Goal: Information Seeking & Learning: Learn about a topic

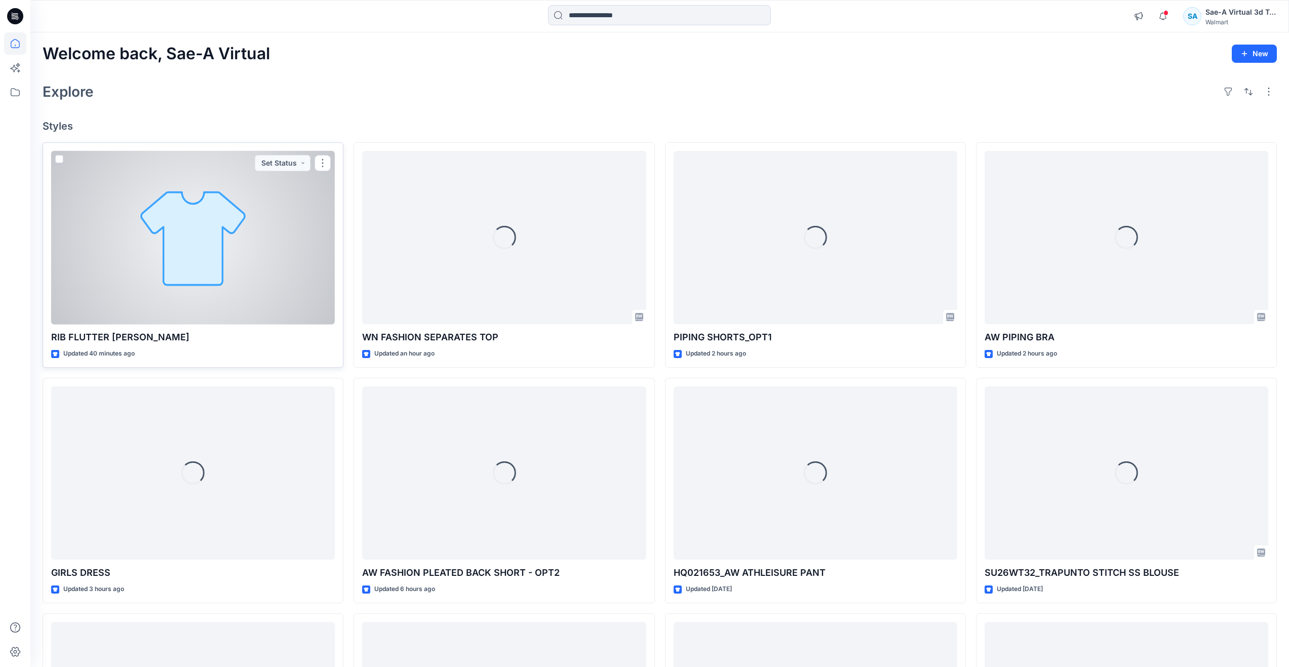
click at [197, 289] on div at bounding box center [193, 238] width 284 height 174
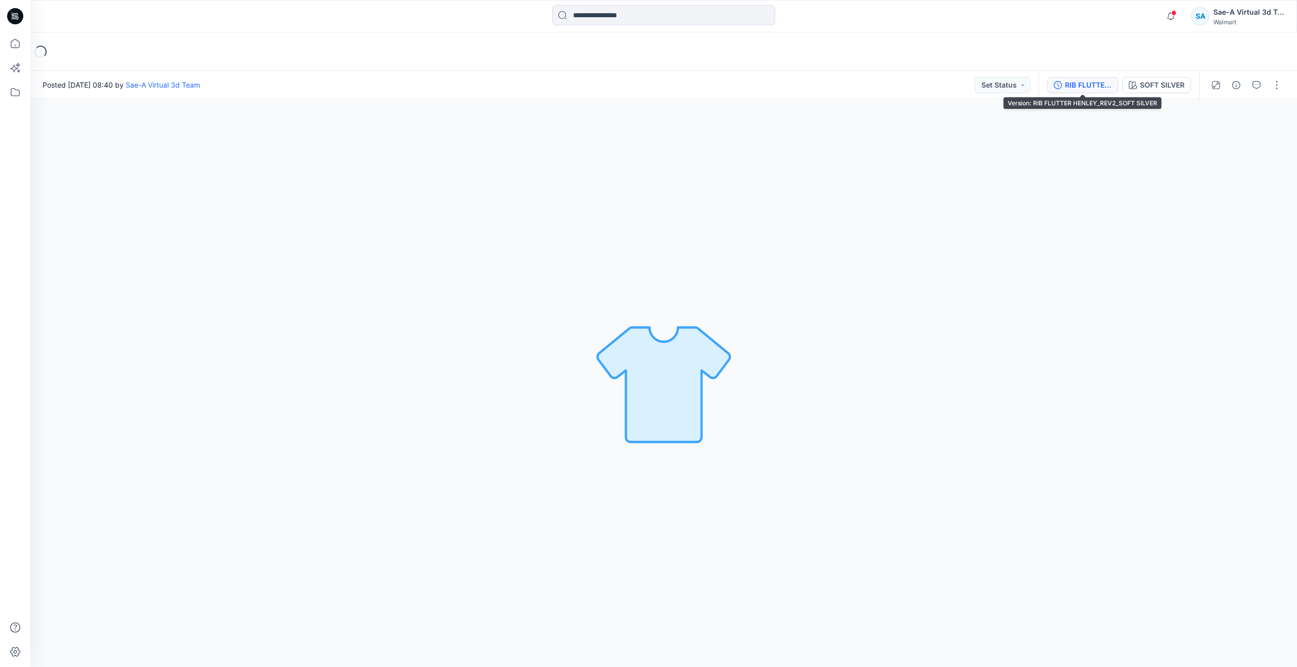
click at [1076, 89] on div "RIB FLUTTER HENLEY_REV2_SOFT SILVER" at bounding box center [1088, 85] width 47 height 11
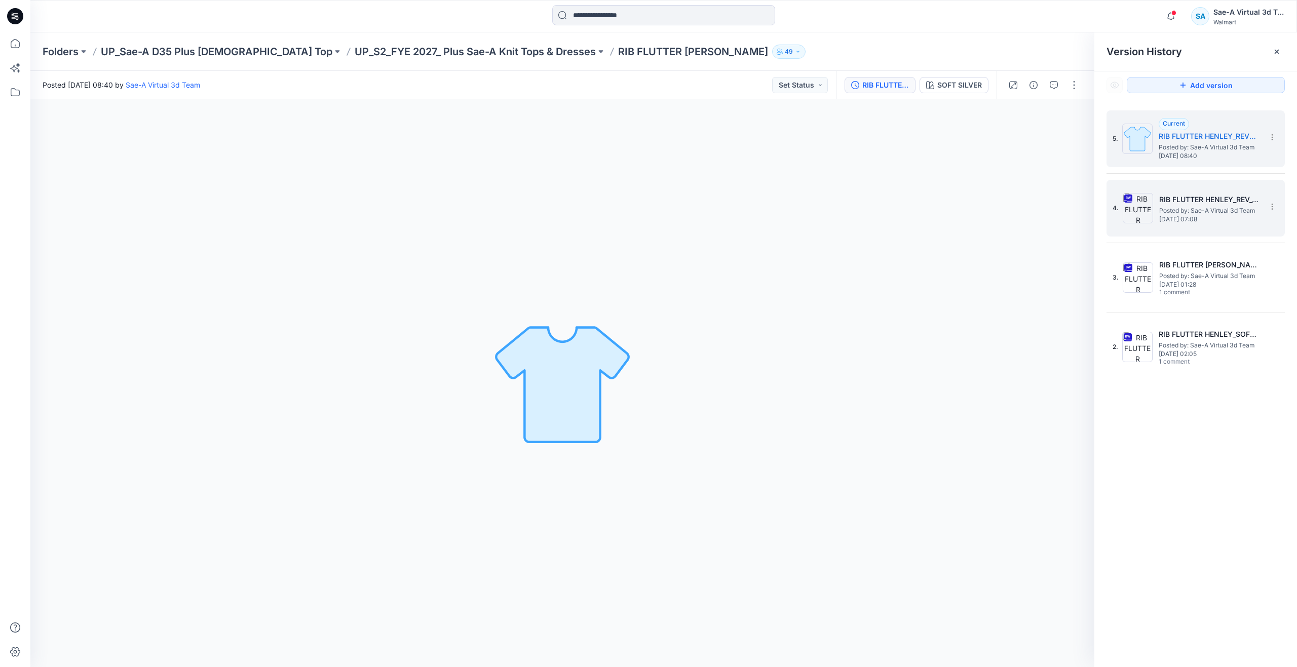
click at [1160, 208] on span "Posted by: Sae-A Virtual 3d Team" at bounding box center [1209, 211] width 101 height 10
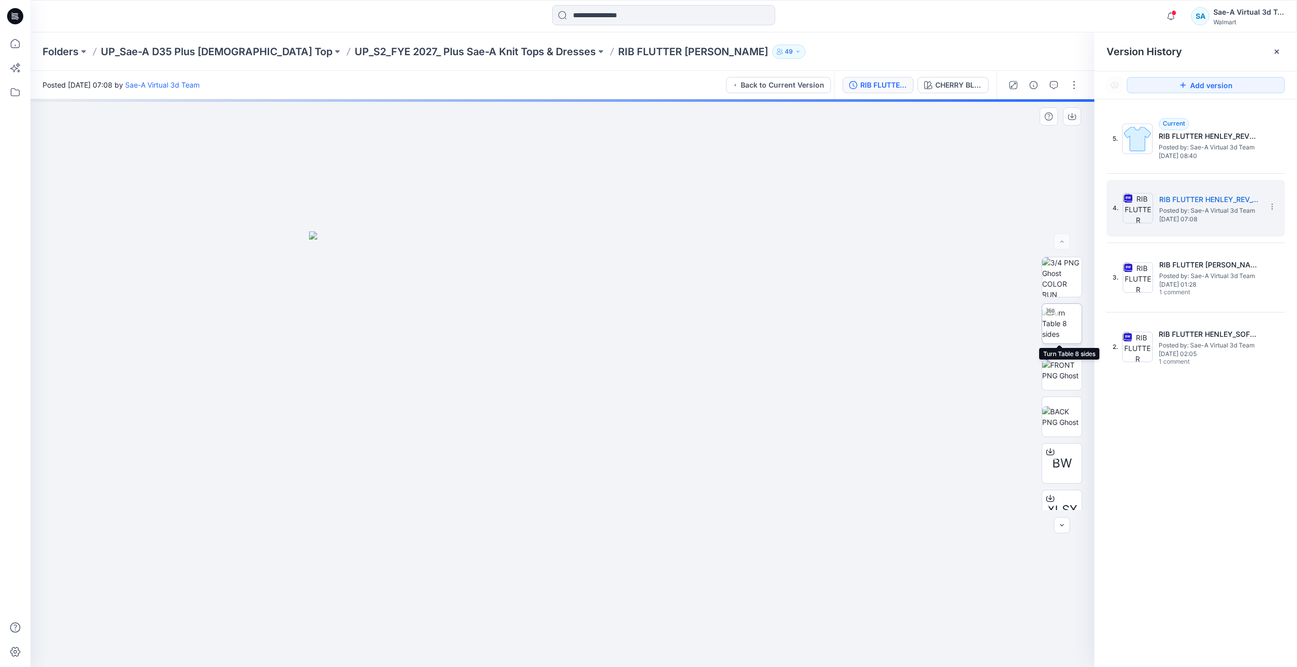
click at [1057, 323] on img at bounding box center [1062, 324] width 40 height 32
drag, startPoint x: 564, startPoint y: 653, endPoint x: 286, endPoint y: 617, distance: 280.4
click at [286, 617] on div at bounding box center [562, 383] width 1064 height 568
click at [19, 45] on icon at bounding box center [15, 43] width 22 height 22
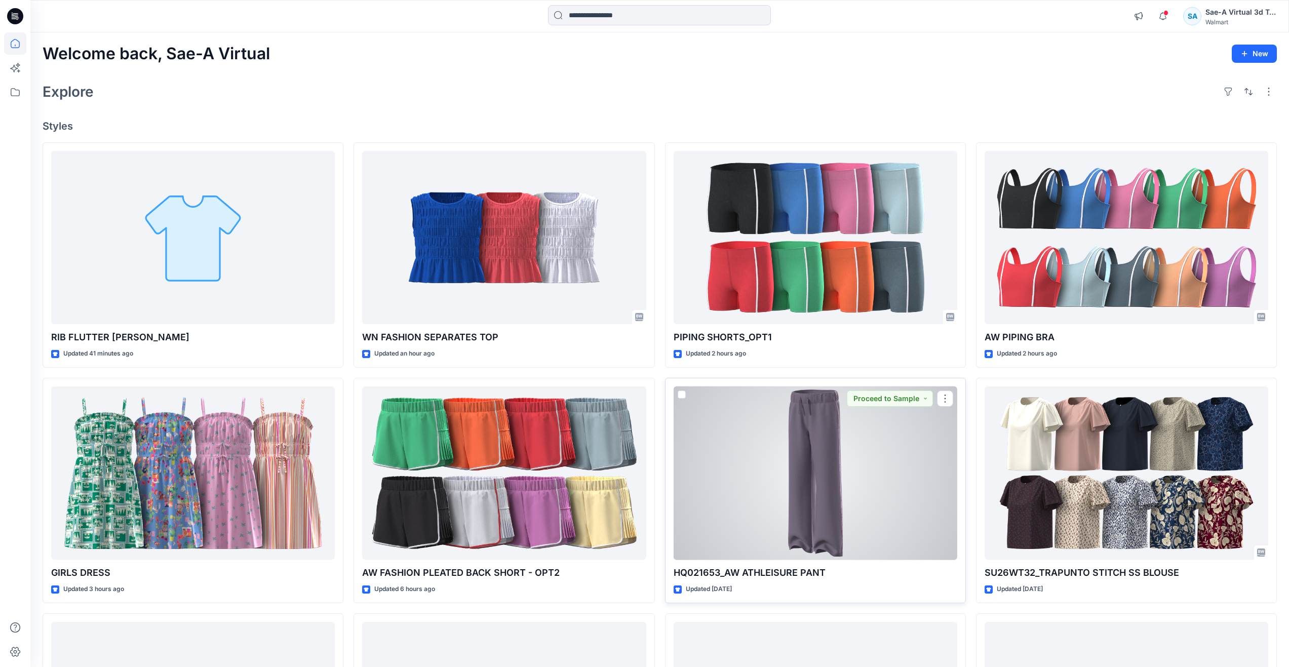
click at [783, 485] on div at bounding box center [816, 474] width 284 height 174
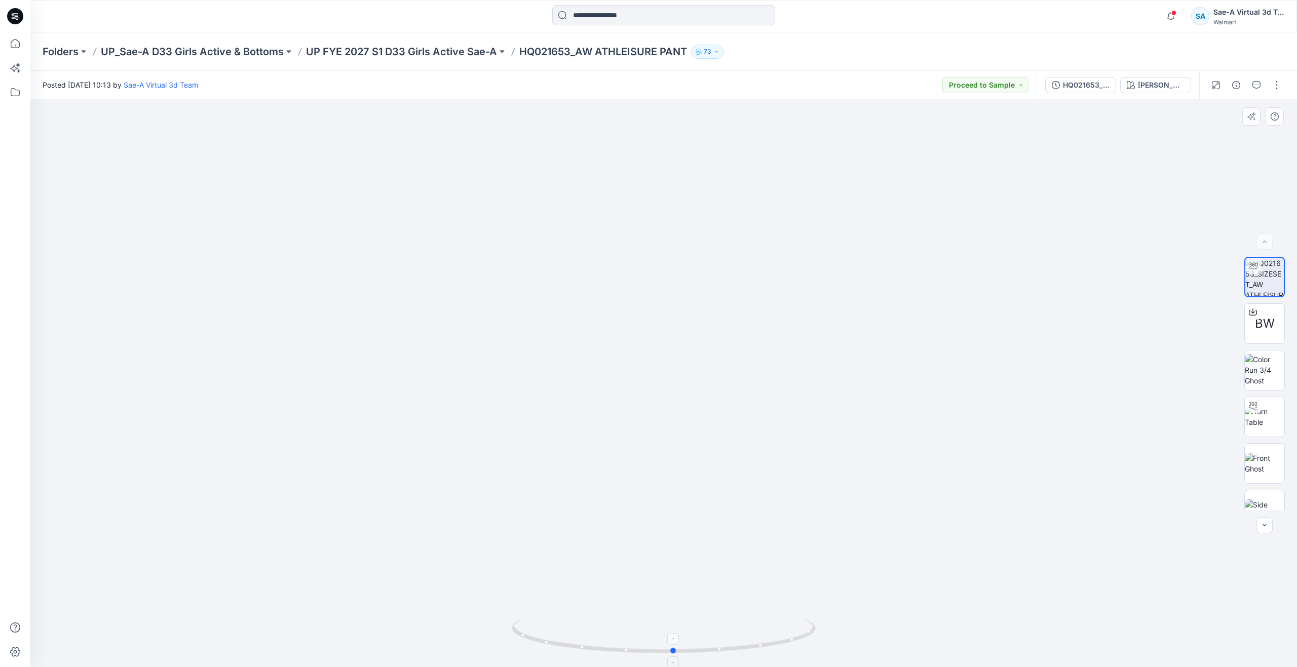
drag, startPoint x: 666, startPoint y: 652, endPoint x: 676, endPoint y: 640, distance: 15.1
click at [676, 640] on icon at bounding box center [665, 637] width 307 height 38
drag, startPoint x: 689, startPoint y: 650, endPoint x: 579, endPoint y: 553, distance: 146.4
click at [579, 553] on div at bounding box center [663, 383] width 1267 height 568
click at [13, 41] on icon at bounding box center [15, 43] width 9 height 9
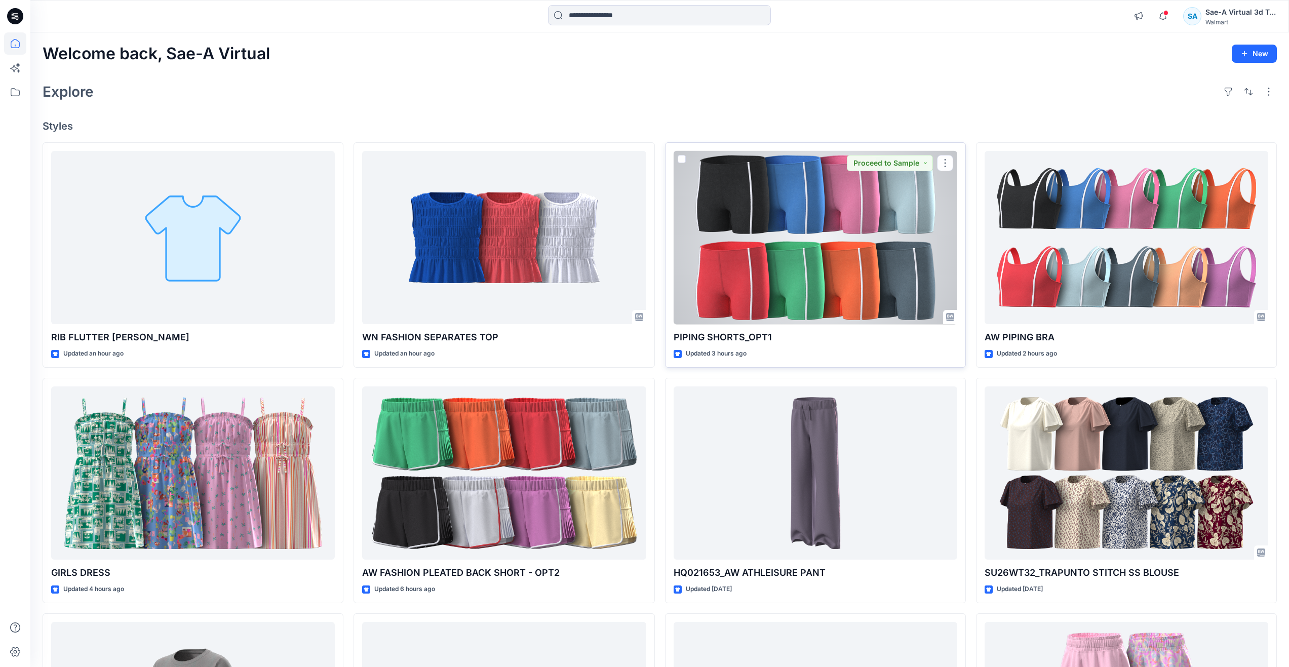
scroll to position [203, 0]
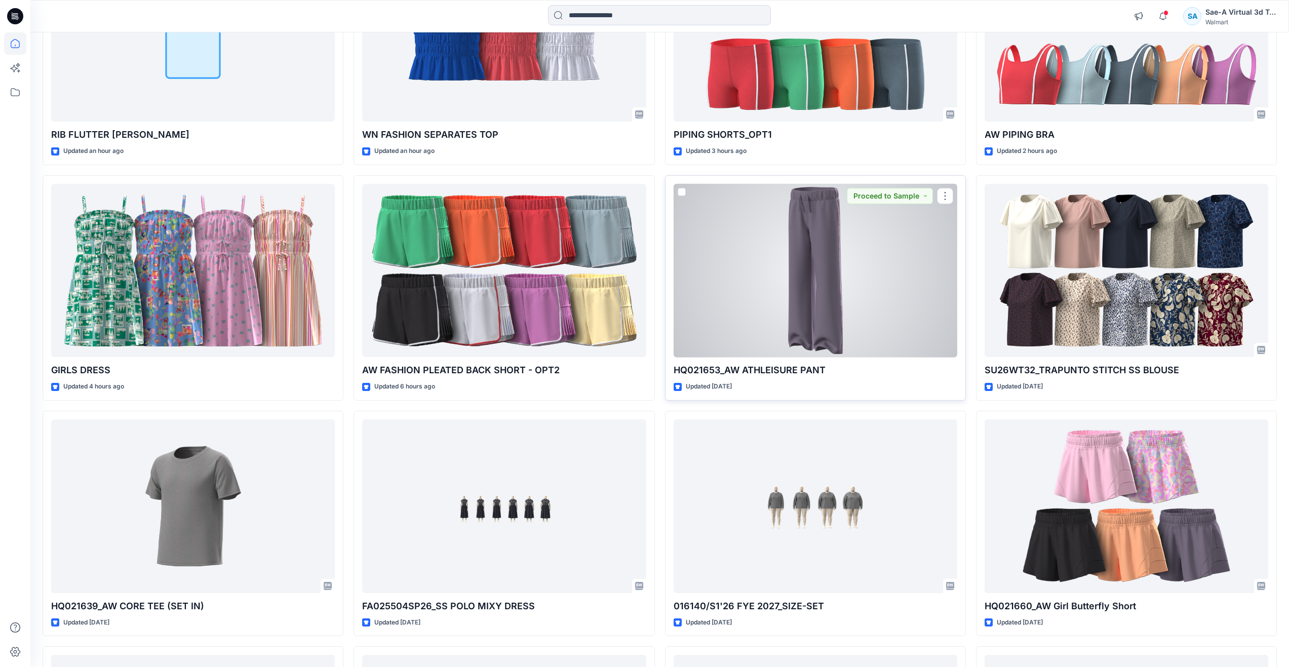
click at [812, 297] on div at bounding box center [816, 271] width 284 height 174
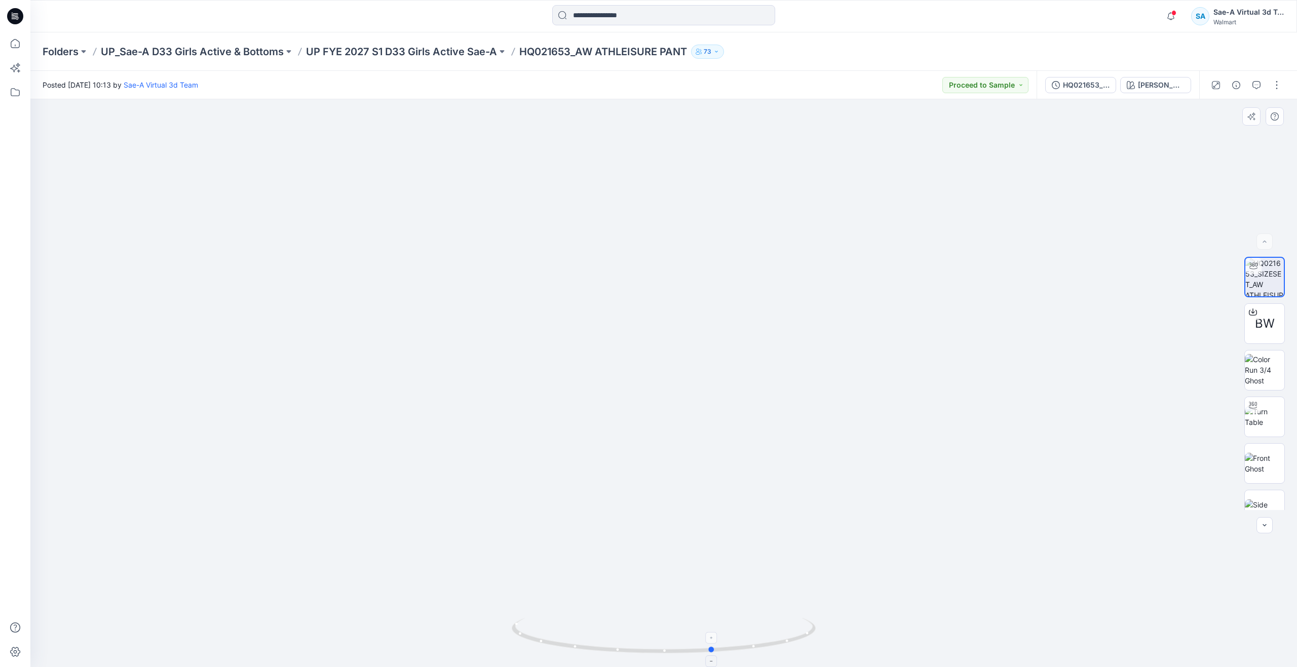
drag, startPoint x: 665, startPoint y: 650, endPoint x: 714, endPoint y: 628, distance: 54.2
click at [714, 628] on icon at bounding box center [665, 637] width 307 height 38
click at [1256, 421] on img at bounding box center [1265, 416] width 40 height 21
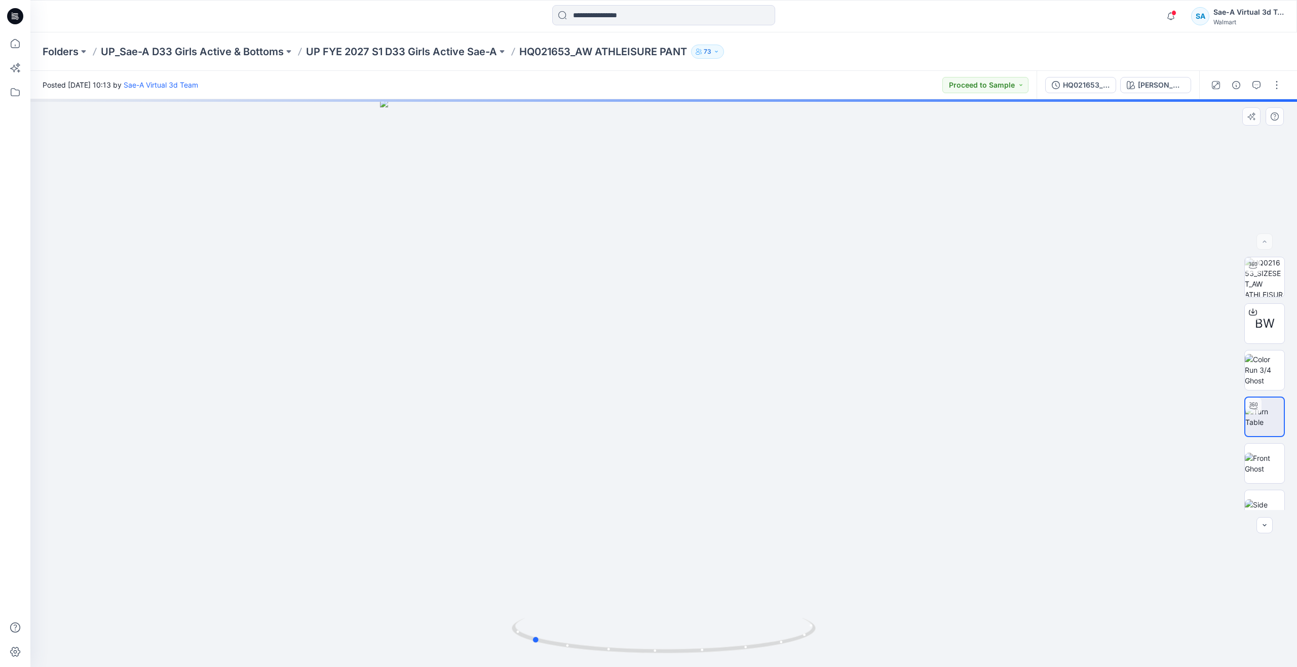
drag, startPoint x: 662, startPoint y: 650, endPoint x: 530, endPoint y: 601, distance: 140.7
click at [530, 601] on div at bounding box center [663, 383] width 1267 height 568
drag, startPoint x: 690, startPoint y: 563, endPoint x: 677, endPoint y: 463, distance: 100.6
drag, startPoint x: 679, startPoint y: 515, endPoint x: 701, endPoint y: 257, distance: 259.3
drag, startPoint x: 739, startPoint y: 455, endPoint x: 703, endPoint y: 332, distance: 128.1
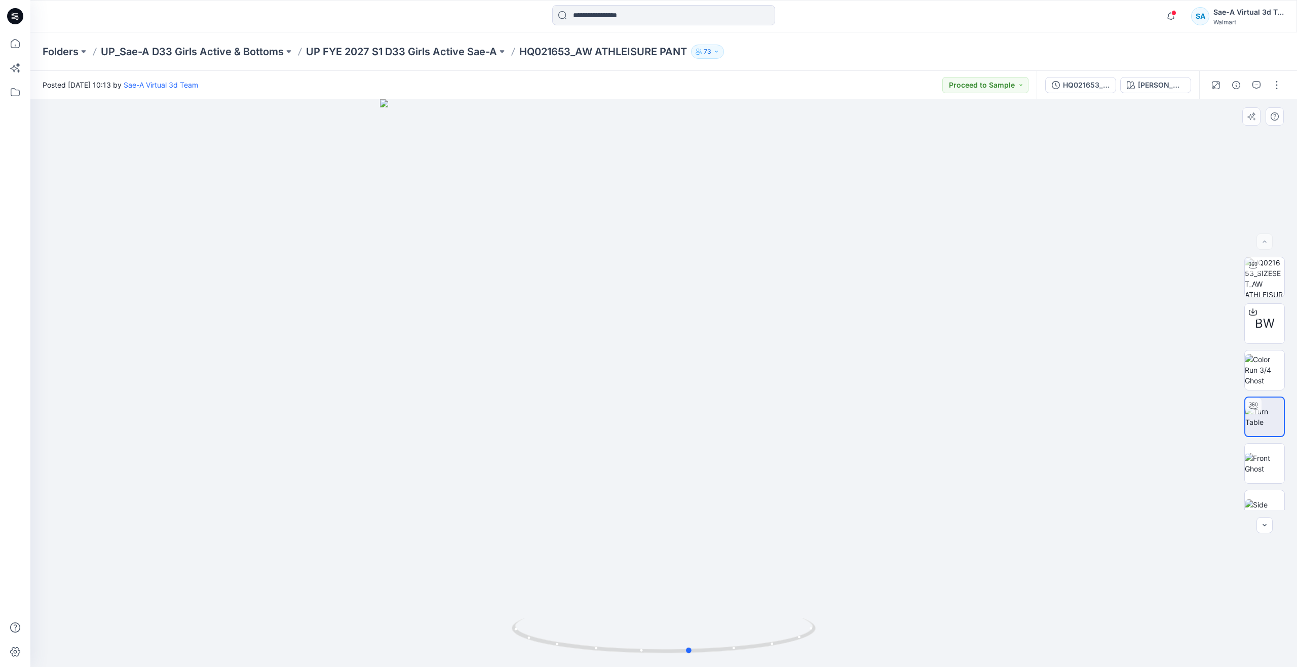
drag, startPoint x: 526, startPoint y: 640, endPoint x: 393, endPoint y: 556, distance: 157.1
click at [393, 556] on div at bounding box center [663, 383] width 1267 height 568
click at [23, 34] on icon at bounding box center [15, 43] width 22 height 22
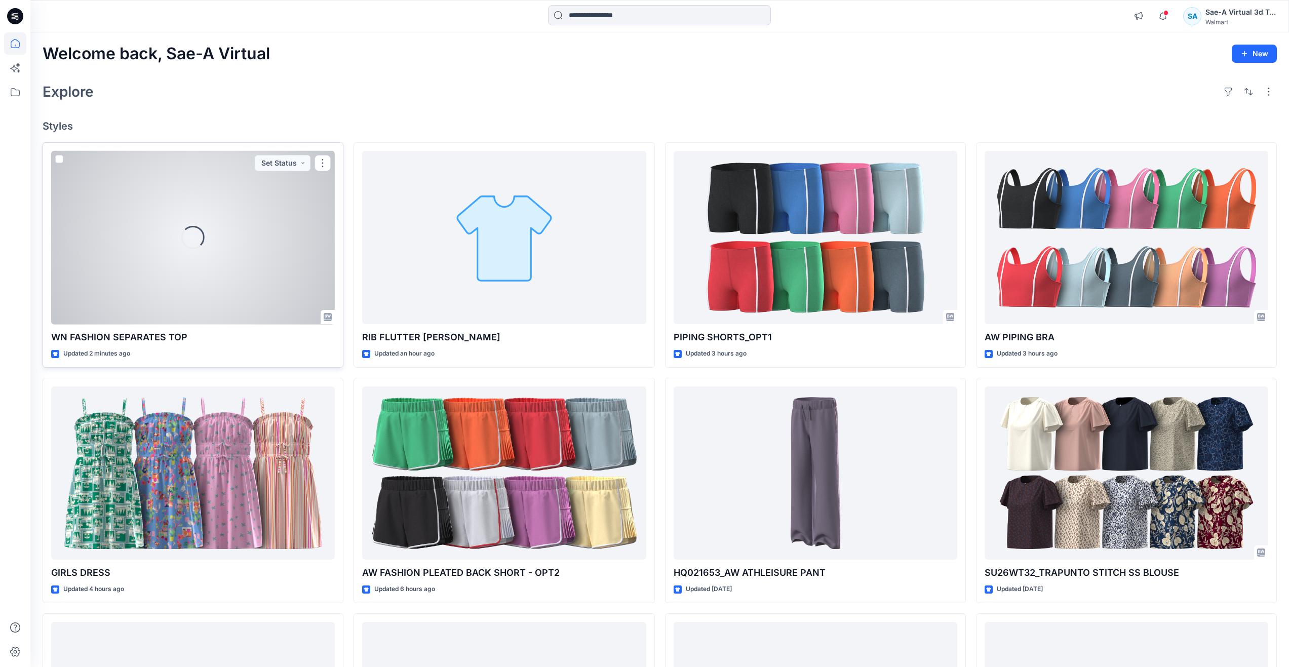
click at [209, 287] on div "Loading..." at bounding box center [193, 238] width 284 height 174
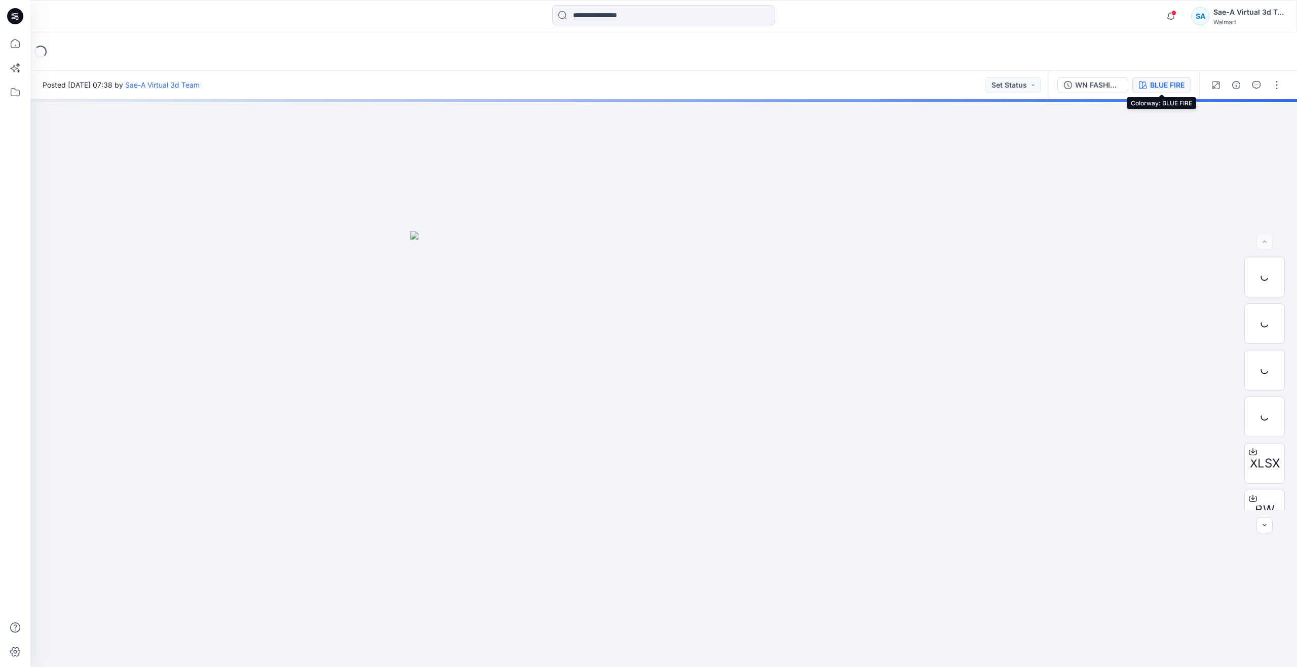
click at [1148, 88] on button "BLUE FIRE" at bounding box center [1161, 85] width 59 height 16
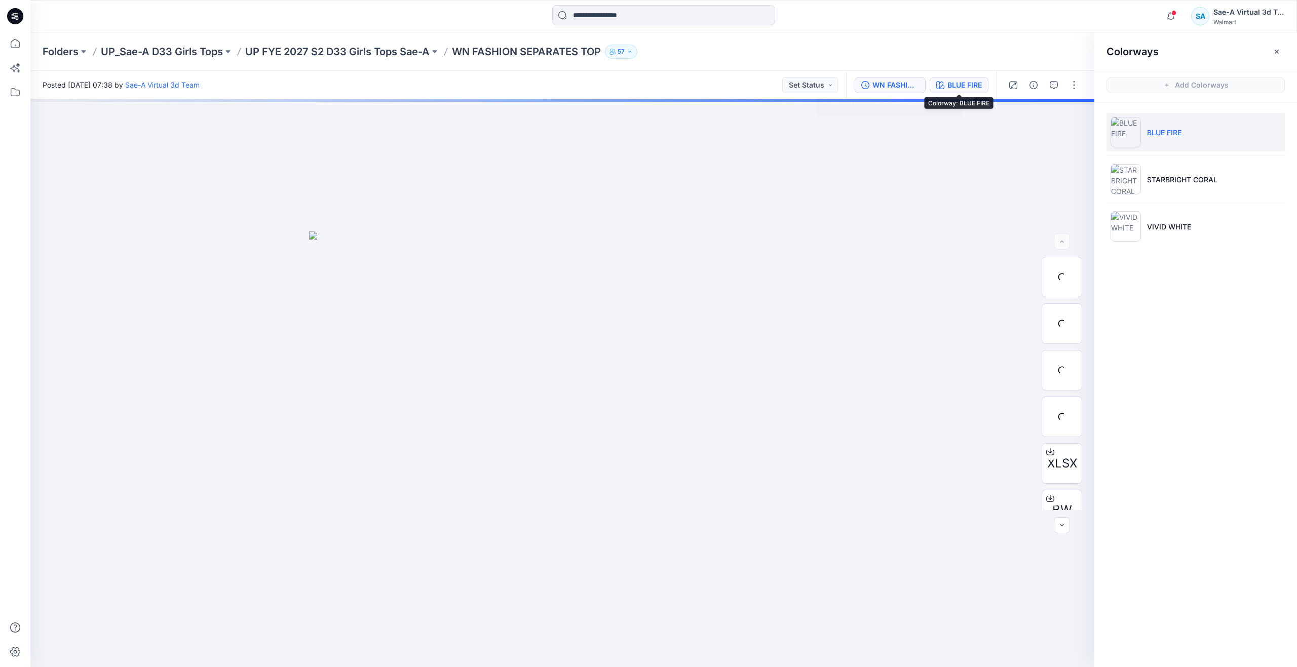
click at [902, 82] on div "WN FASHION SEPARATES TOP_REV3_FULL COLORWAYS" at bounding box center [895, 85] width 47 height 11
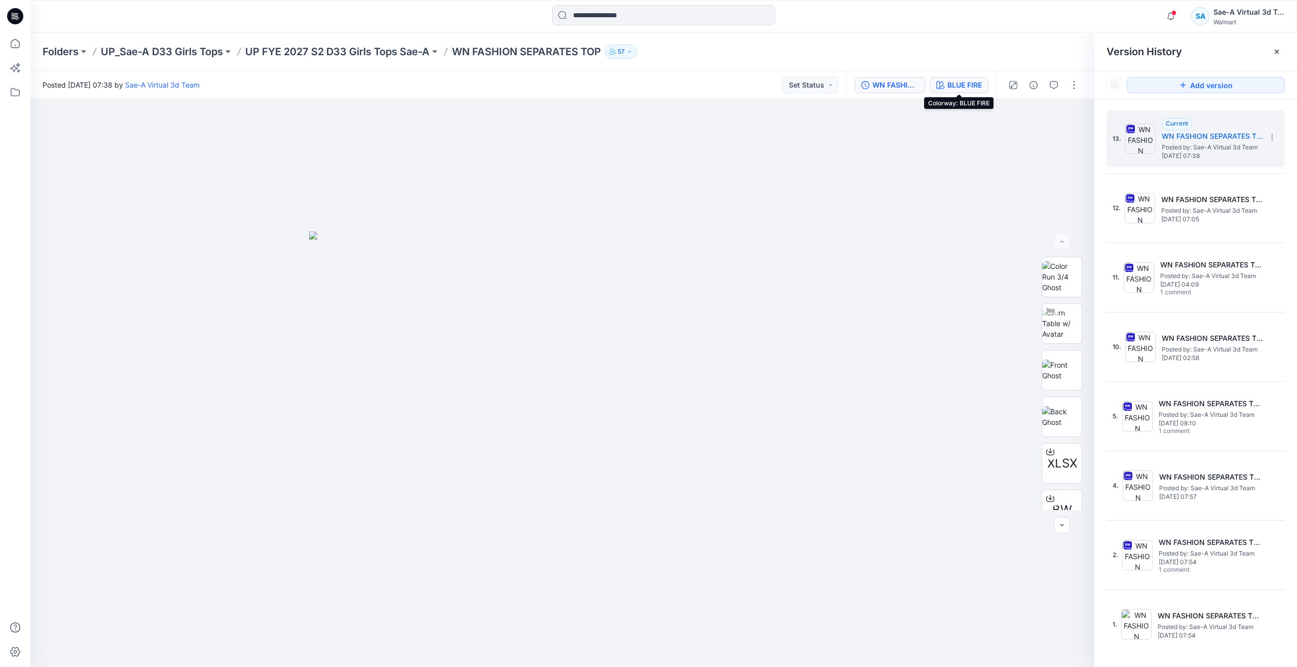
click at [947, 89] on div "BLUE FIRE" at bounding box center [964, 85] width 34 height 11
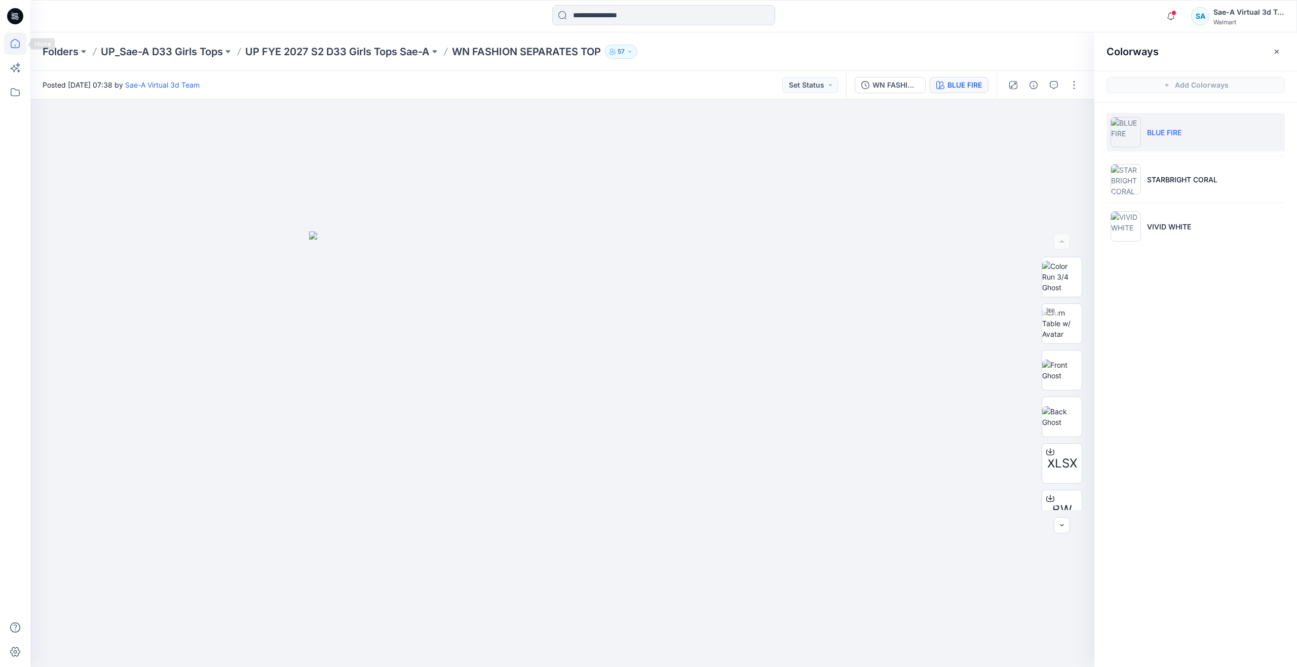
click at [14, 42] on icon at bounding box center [15, 43] width 22 height 22
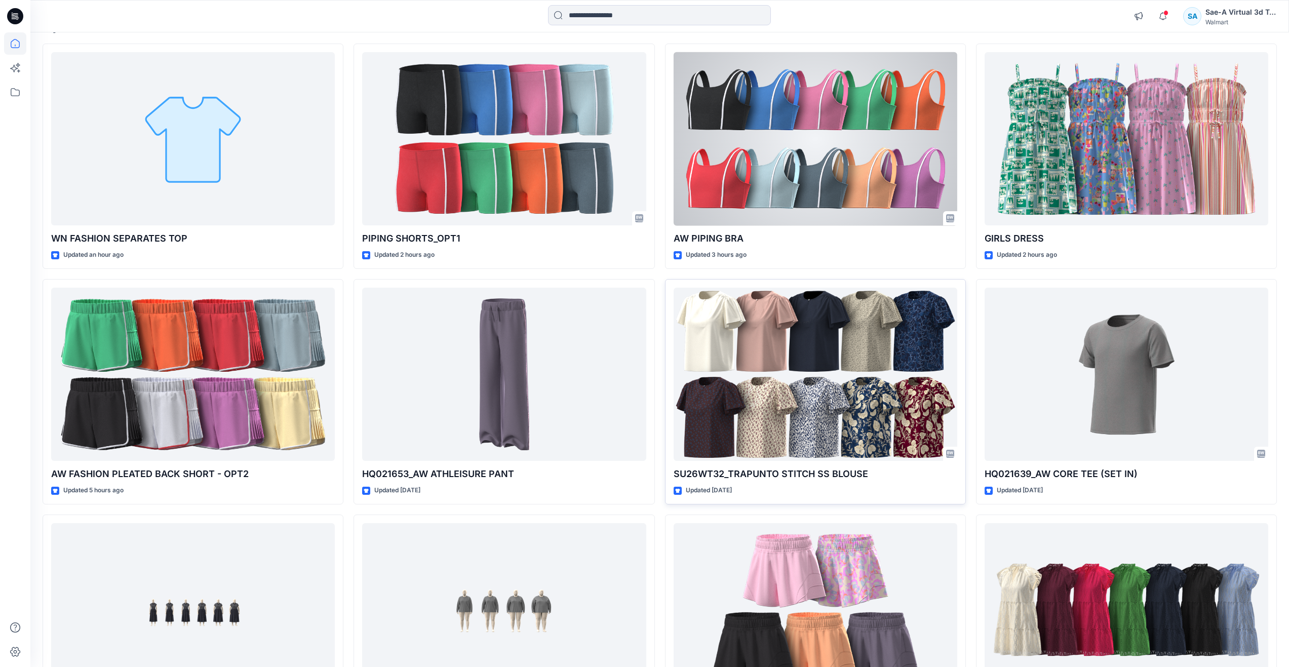
scroll to position [101, 0]
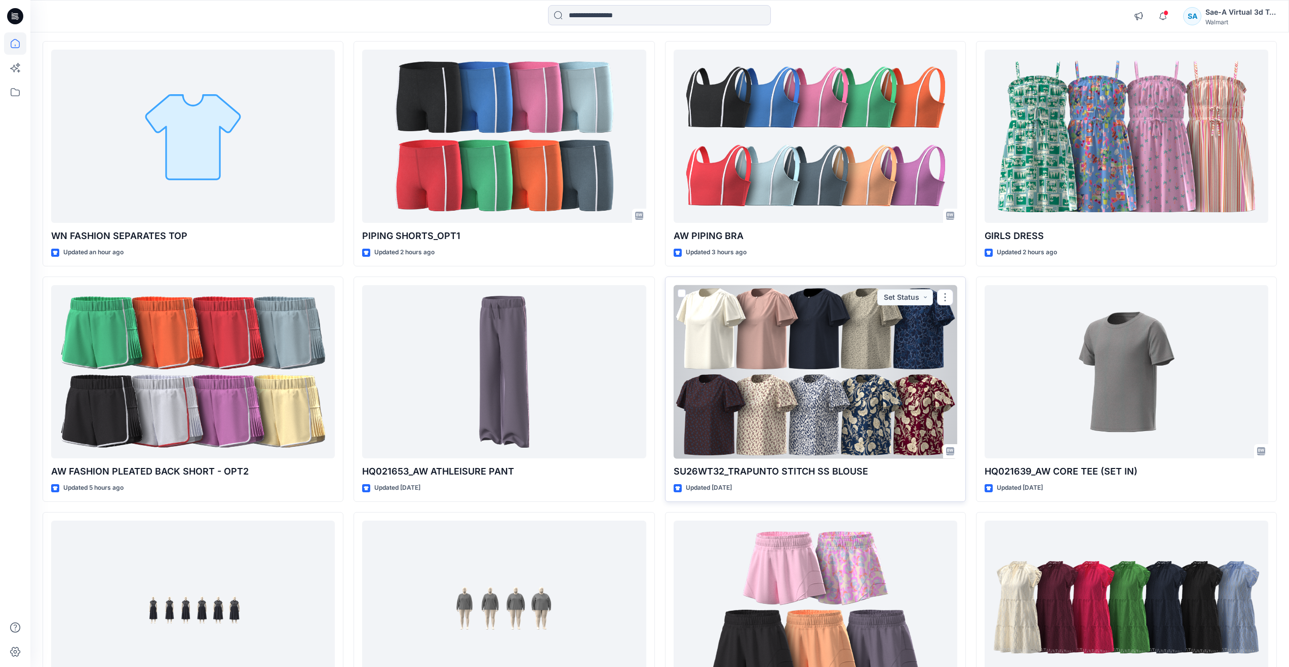
click at [745, 371] on div at bounding box center [816, 372] width 284 height 174
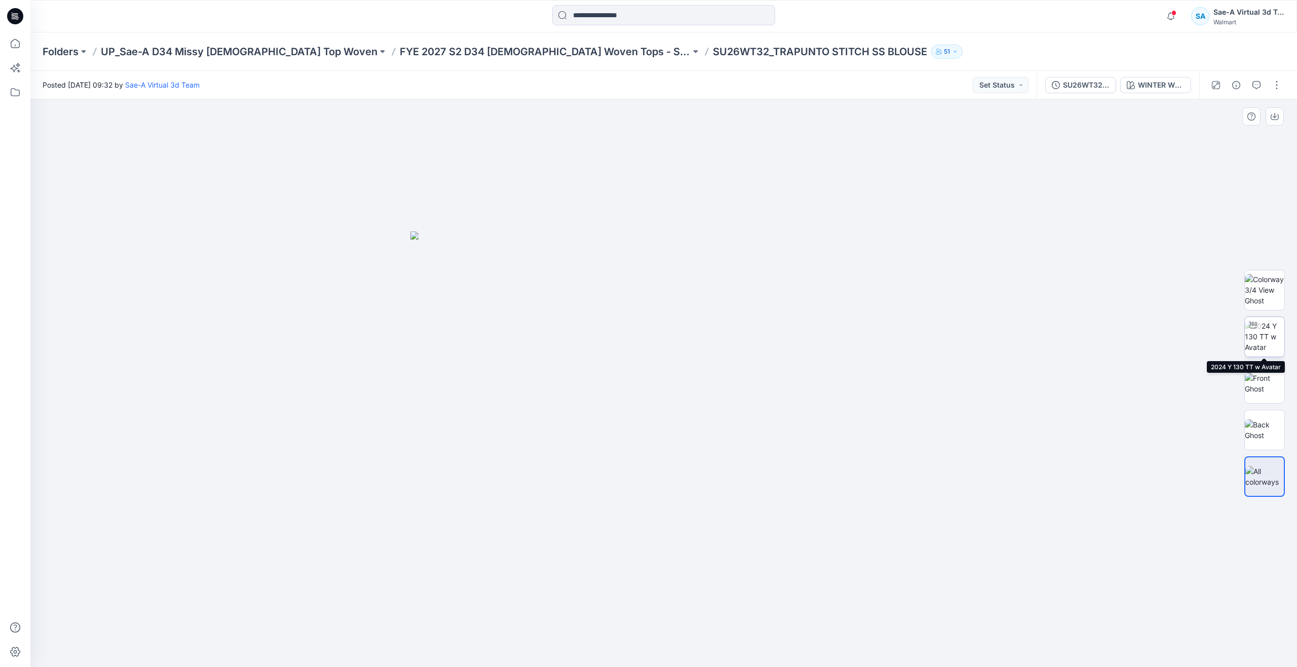
click at [1268, 345] on img at bounding box center [1265, 337] width 40 height 32
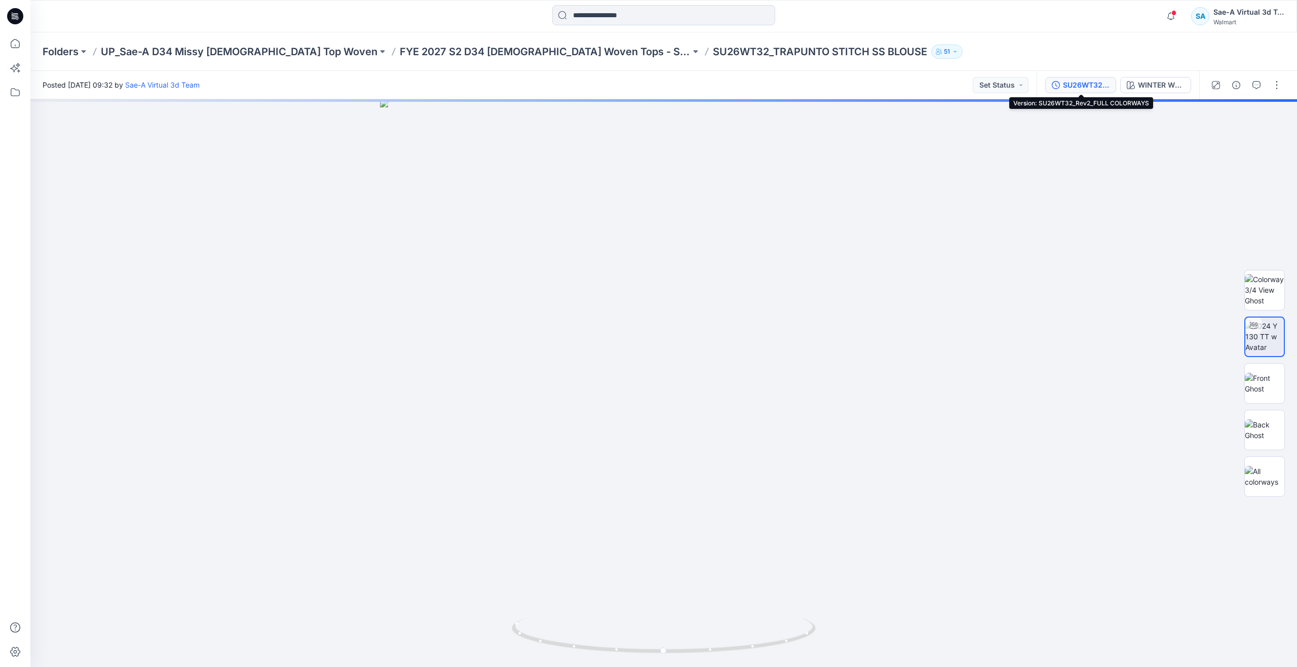
click at [1086, 91] on button "SU26WT32_Rev2_FULL COLORWAYS" at bounding box center [1080, 85] width 71 height 16
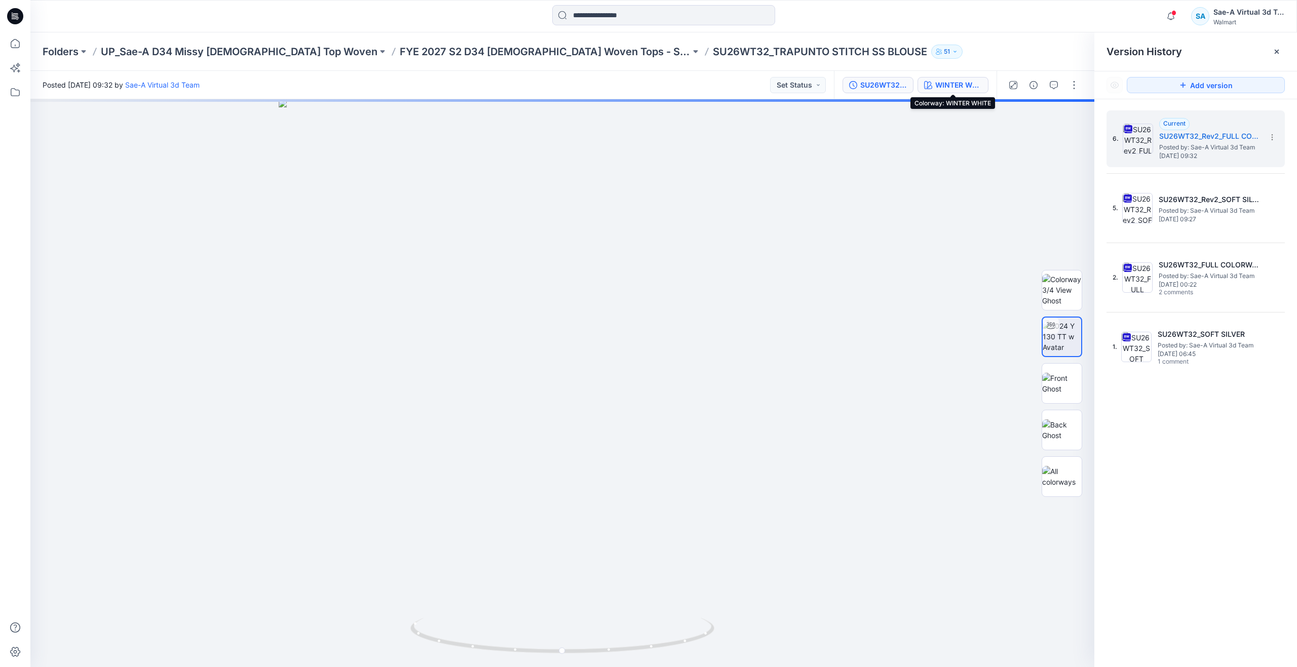
click at [950, 84] on div "WINTER WHITE" at bounding box center [958, 85] width 47 height 11
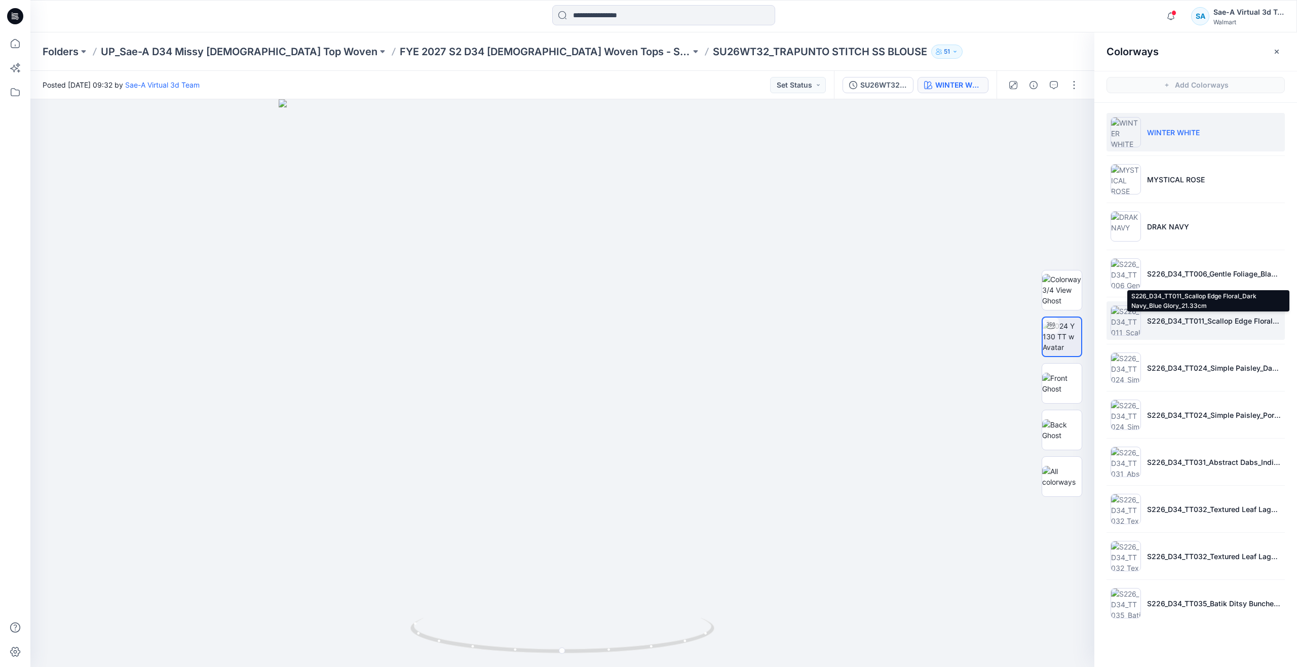
click at [1179, 325] on p "S226_D34_TT011_Scallop Edge Floral_Dark Navy_Blue Glory_21.33cm" at bounding box center [1214, 321] width 134 height 11
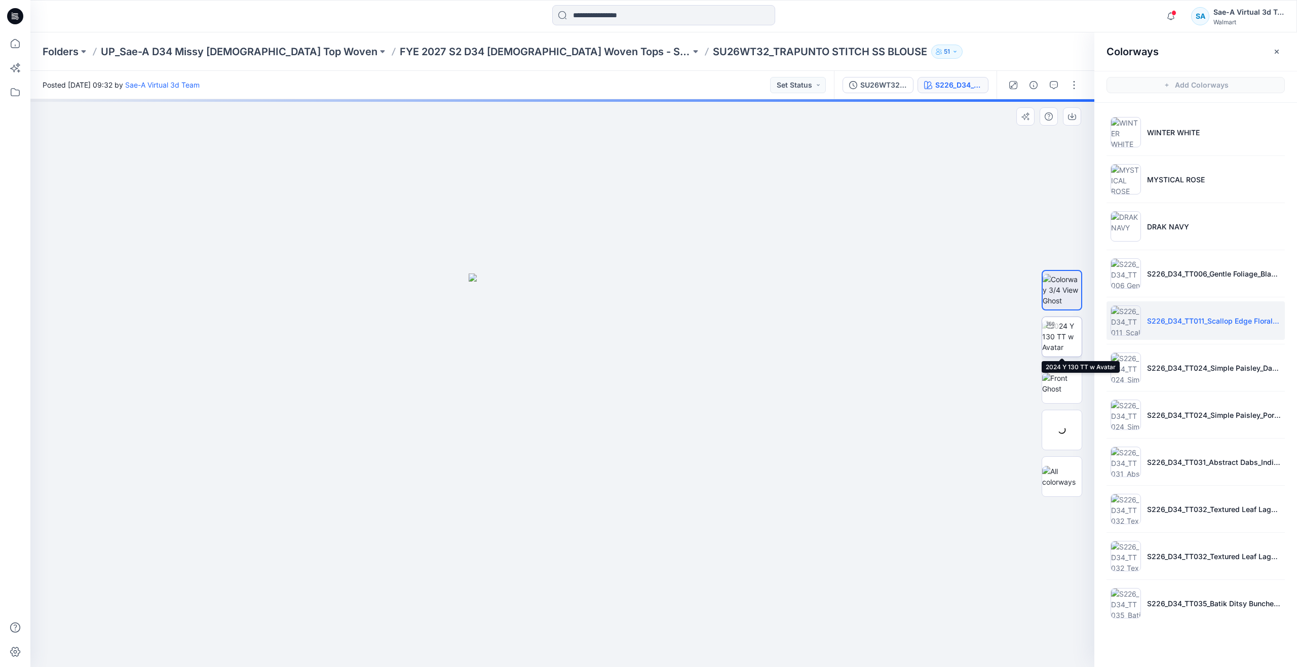
click at [1053, 345] on img at bounding box center [1062, 337] width 40 height 32
drag, startPoint x: 619, startPoint y: 432, endPoint x: 626, endPoint y: 442, distance: 12.8
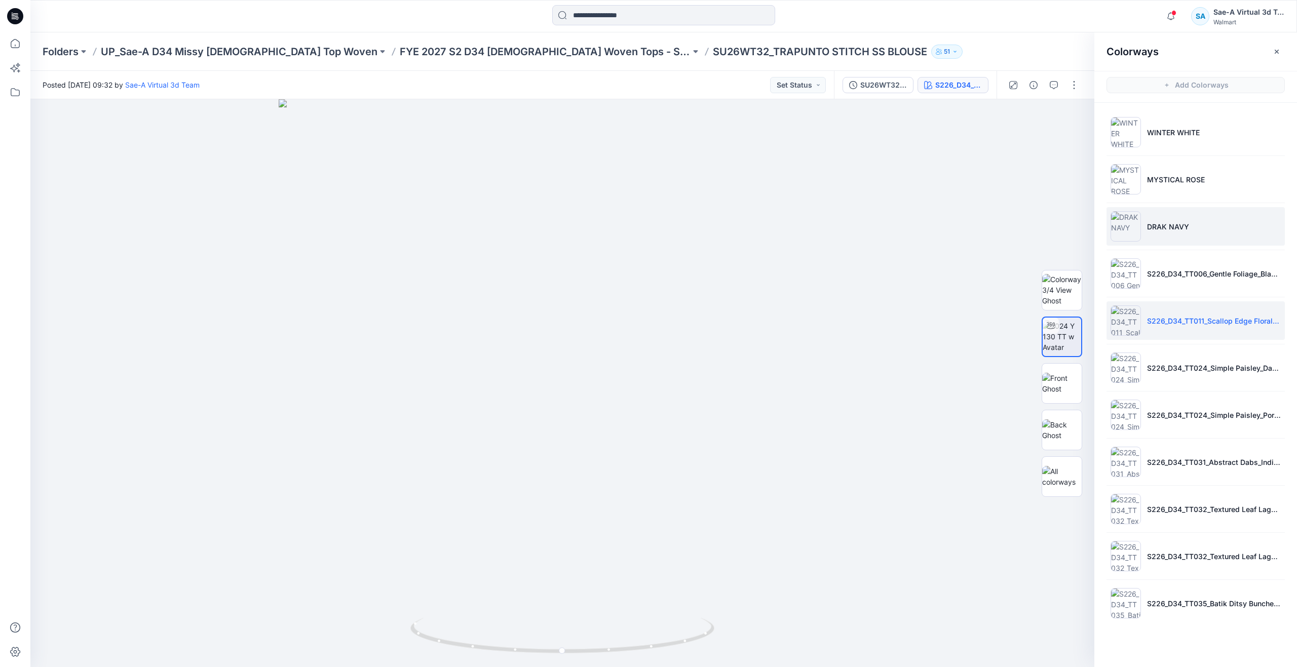
click at [1164, 226] on p "DRAK NAVY" at bounding box center [1168, 226] width 42 height 11
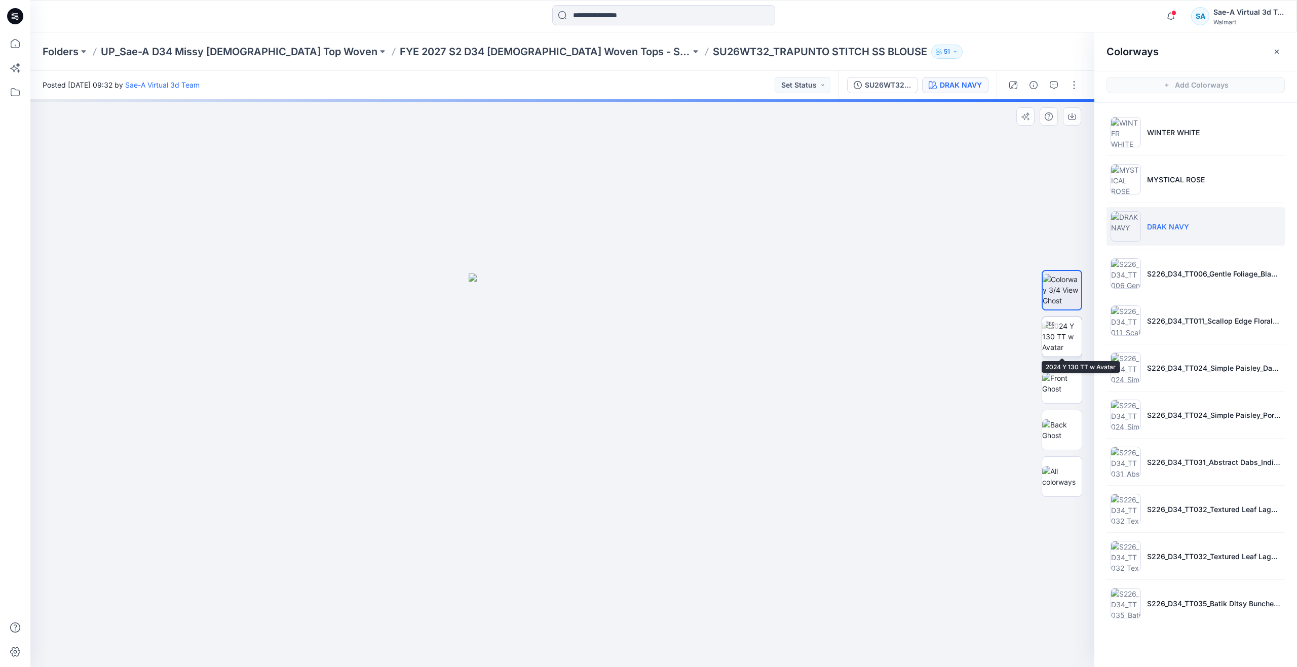
click at [1068, 330] on img at bounding box center [1062, 337] width 40 height 32
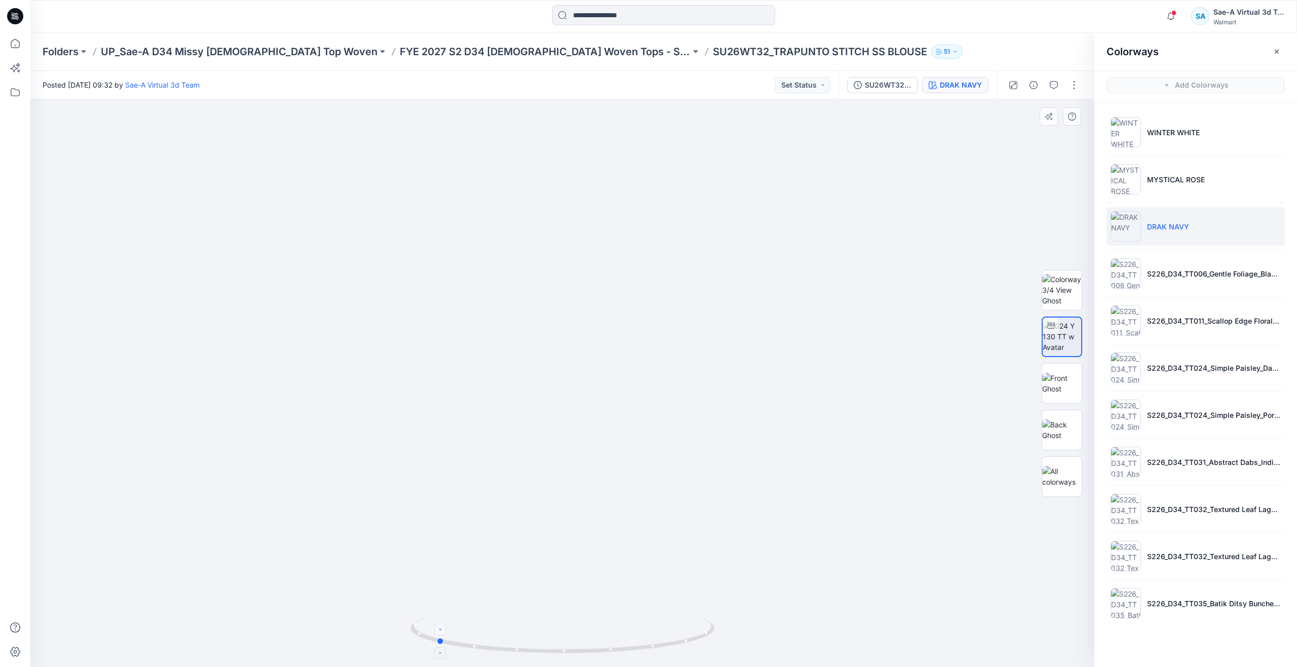
drag, startPoint x: 562, startPoint y: 648, endPoint x: 436, endPoint y: 627, distance: 127.9
click at [436, 627] on icon at bounding box center [563, 637] width 307 height 38
drag, startPoint x: 441, startPoint y: 641, endPoint x: 368, endPoint y: 620, distance: 75.5
click at [368, 620] on div at bounding box center [562, 383] width 1064 height 568
drag, startPoint x: 670, startPoint y: 651, endPoint x: 558, endPoint y: 644, distance: 112.2
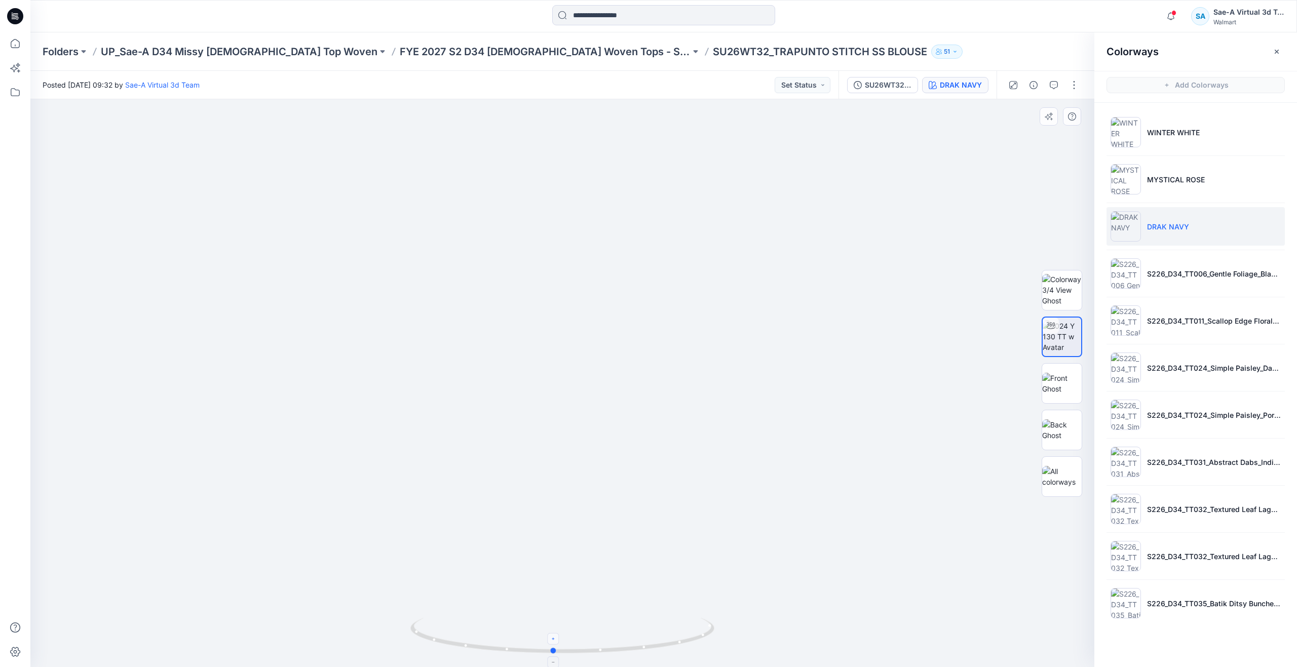
click at [558, 644] on icon at bounding box center [563, 637] width 307 height 38
click at [882, 83] on div "SU26WT32_Rev2_FULL COLORWAYS" at bounding box center [888, 85] width 47 height 11
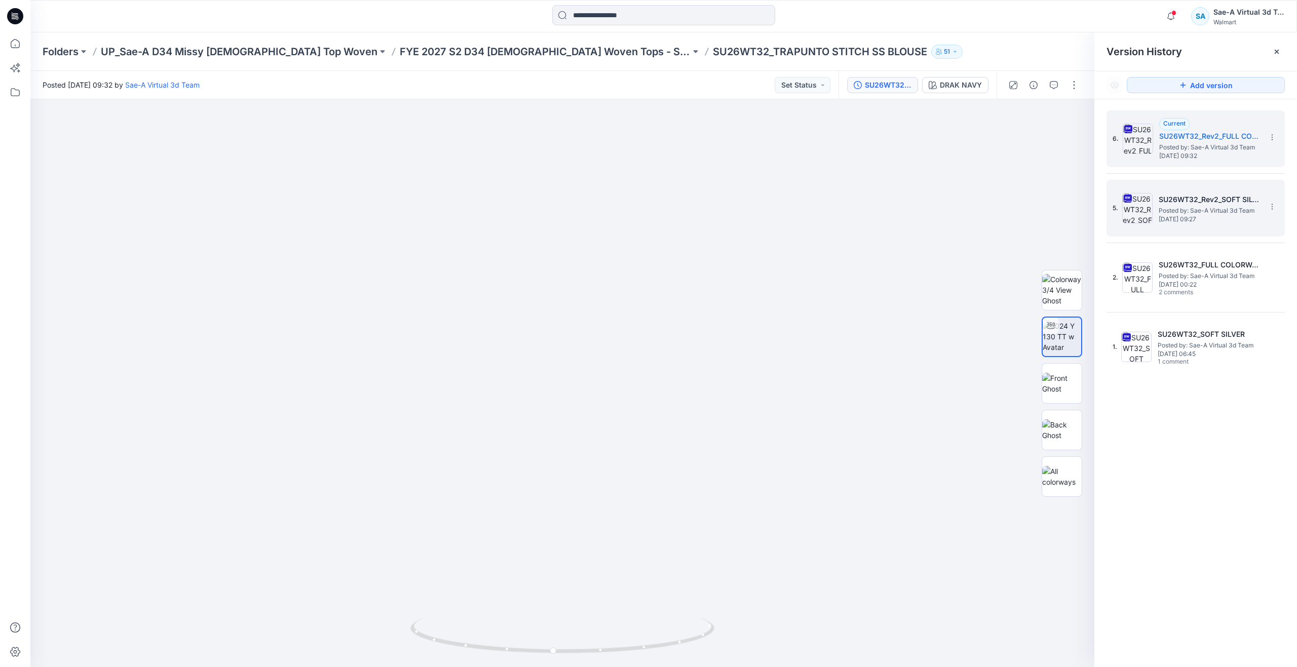
click at [1170, 216] on span "[DATE] 09:27" at bounding box center [1209, 219] width 101 height 7
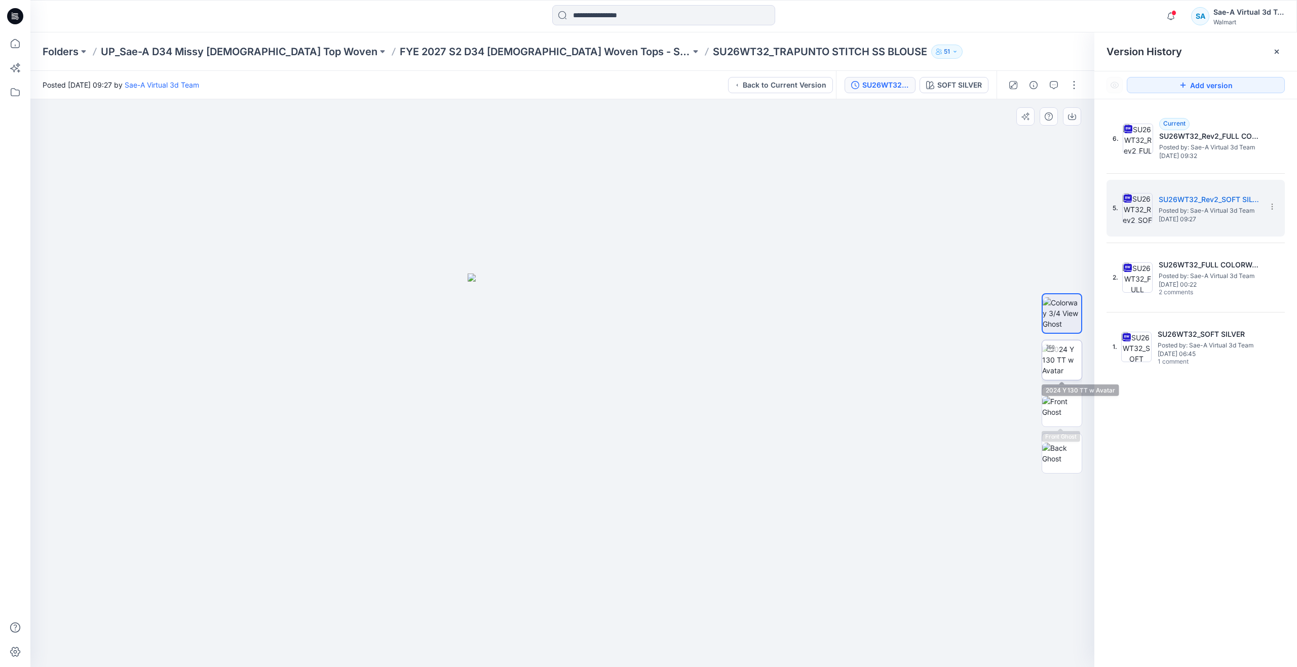
click at [1065, 362] on img at bounding box center [1062, 360] width 40 height 32
click at [13, 36] on icon at bounding box center [15, 43] width 22 height 22
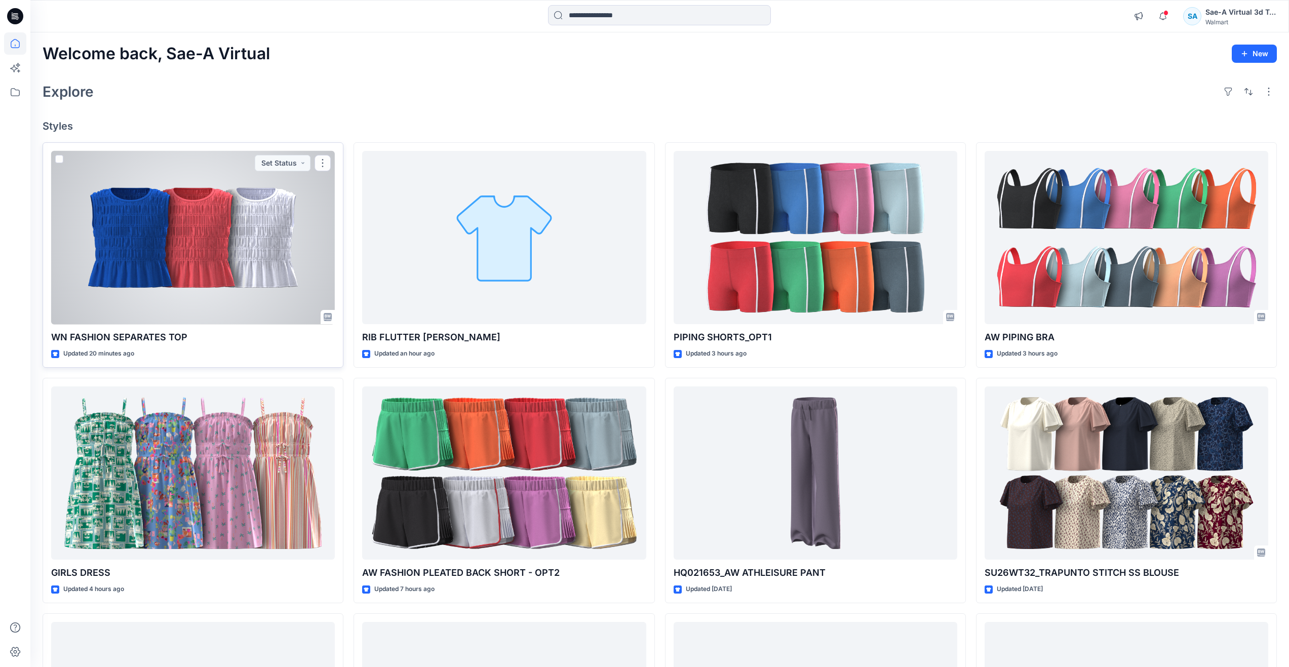
click at [278, 243] on div at bounding box center [193, 238] width 284 height 174
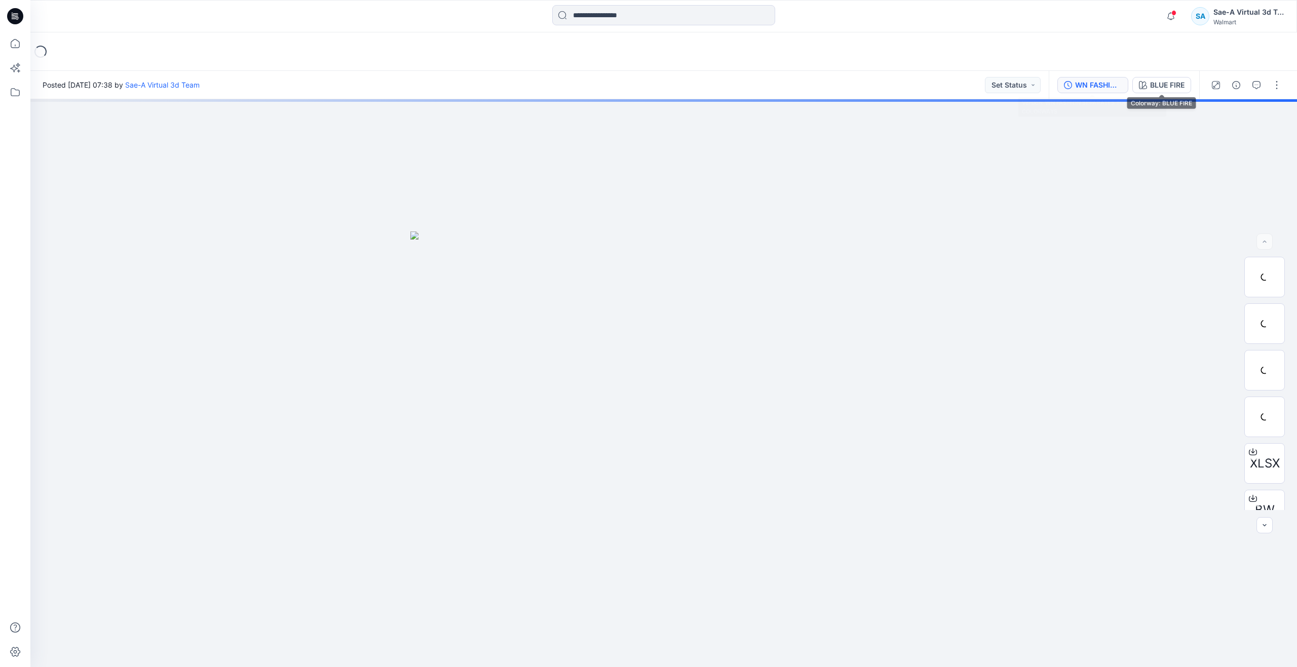
click at [1093, 87] on div "WN FASHION SEPARATES TOP_REV3_FULL COLORWAYS" at bounding box center [1098, 85] width 47 height 11
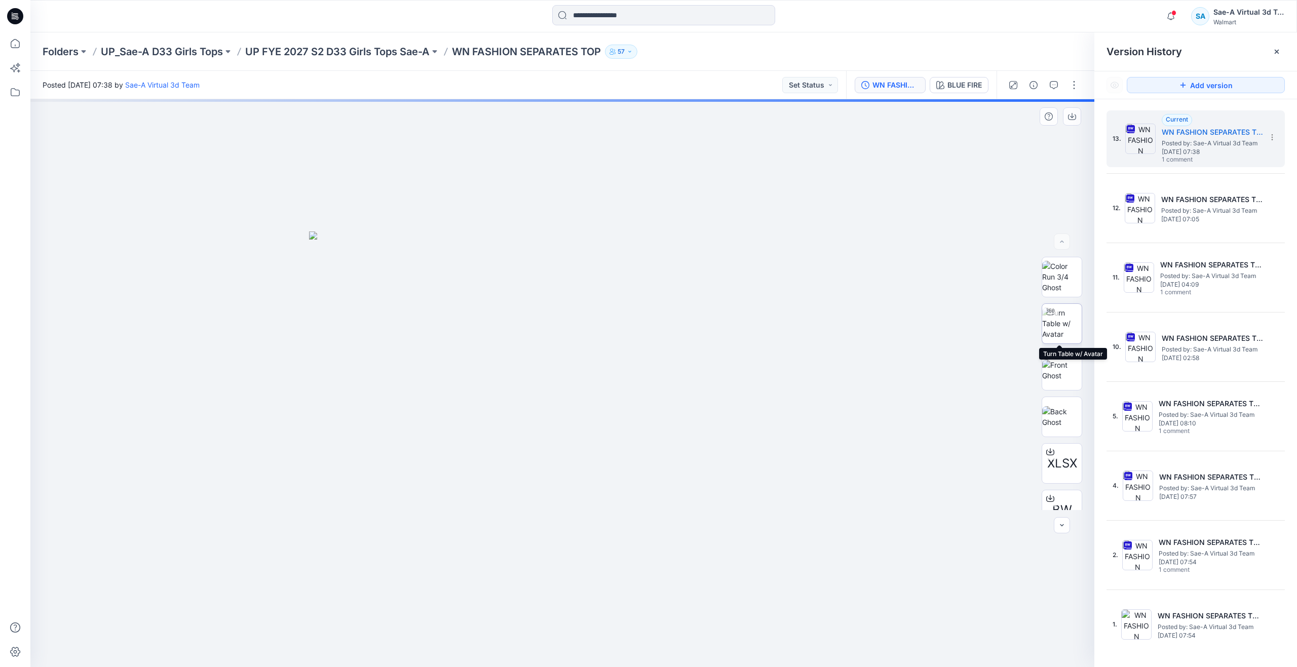
click at [1063, 323] on img at bounding box center [1062, 324] width 40 height 32
drag, startPoint x: 559, startPoint y: 646, endPoint x: 282, endPoint y: 605, distance: 280.7
click at [282, 605] on div at bounding box center [562, 383] width 1064 height 568
click at [8, 41] on icon at bounding box center [15, 43] width 22 height 22
